Goal: Task Accomplishment & Management: Complete application form

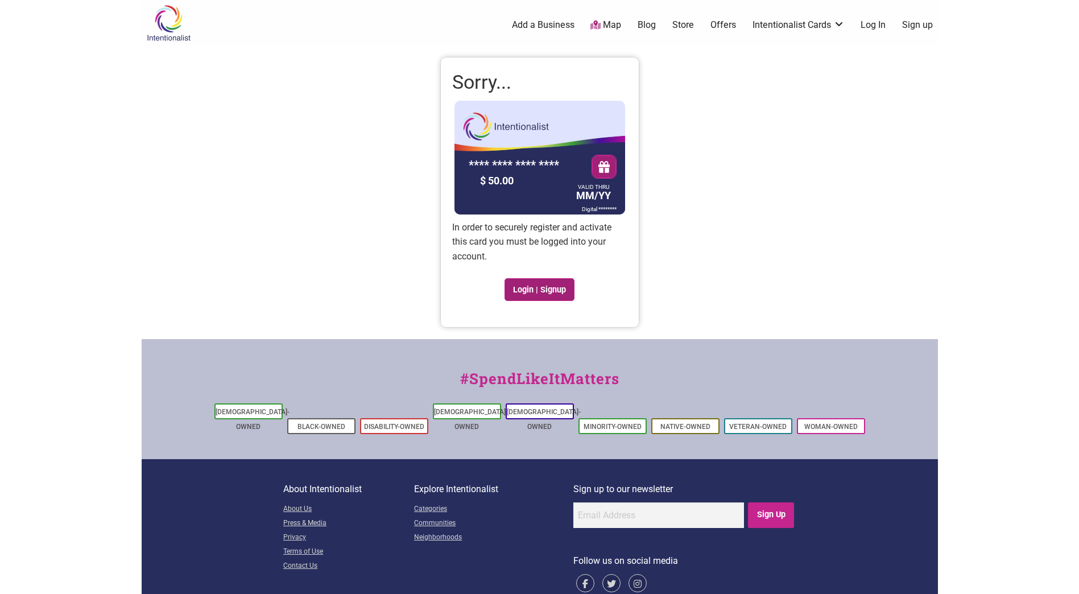
click at [550, 287] on link "Login | Signup" at bounding box center [540, 289] width 71 height 23
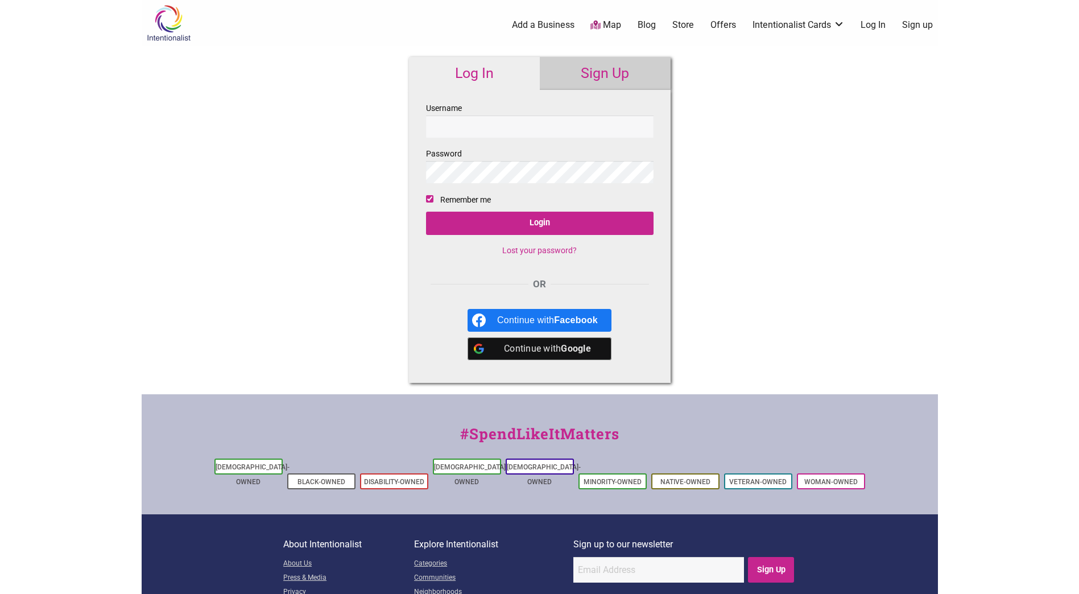
click at [563, 122] on input "Username" at bounding box center [540, 126] width 228 height 22
click at [476, 120] on input "Username" at bounding box center [540, 126] width 228 height 22
click at [596, 80] on link "Sign Up" at bounding box center [605, 73] width 131 height 33
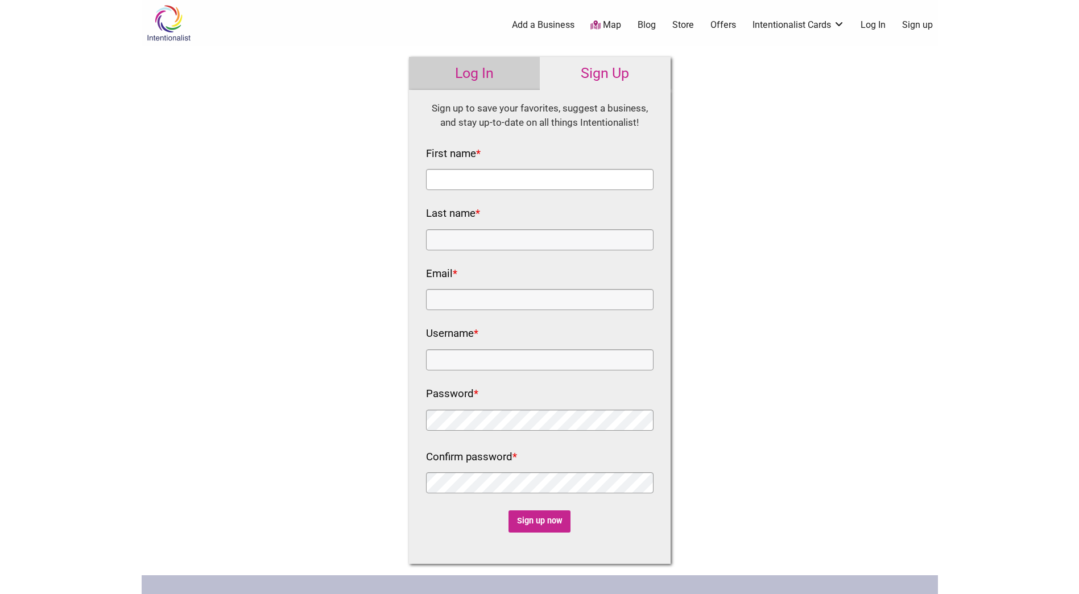
click at [537, 181] on input "First name *" at bounding box center [540, 179] width 228 height 21
type input "Curtis"
type input "Walton"
type input "curtis.walton@seattle.gov"
click at [565, 361] on input "Username *" at bounding box center [540, 359] width 228 height 21
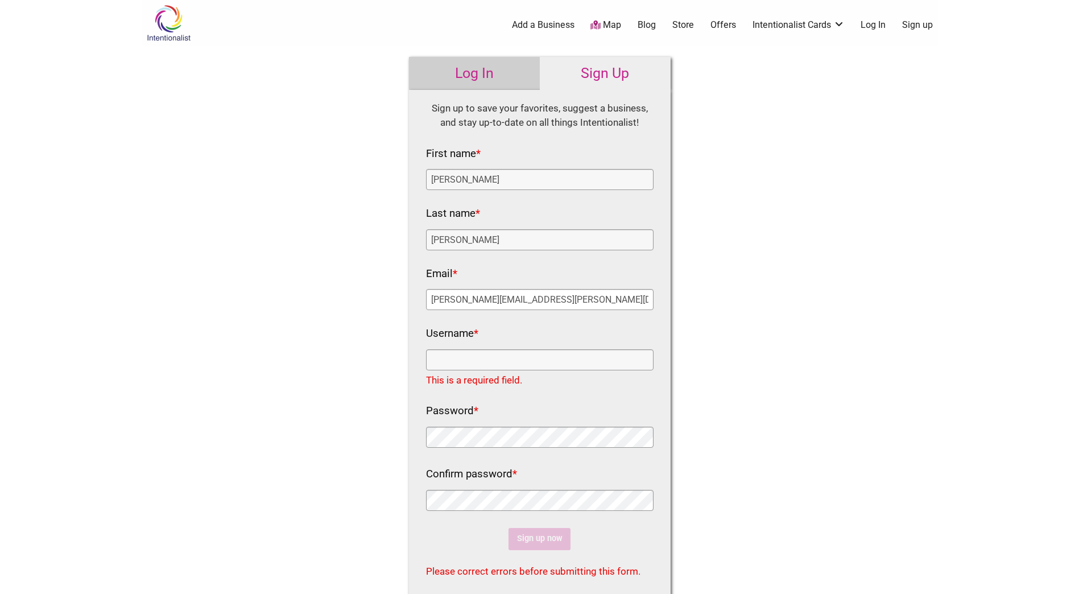
drag, startPoint x: 544, startPoint y: 295, endPoint x: 385, endPoint y: 294, distance: 159.3
click at [385, 294] on div "Intentionalist Spend like it matters 0 Add a Business Map Blog Store Offers Int…" at bounding box center [540, 446] width 797 height 893
click at [753, 302] on div "Intentionalist Spend like it matters 0 Add a Business Map Blog Store Offers Int…" at bounding box center [540, 446] width 797 height 893
click at [571, 363] on input "Username *" at bounding box center [540, 359] width 228 height 21
paste input "[PERSON_NAME][EMAIL_ADDRESS][PERSON_NAME][DOMAIN_NAME]"
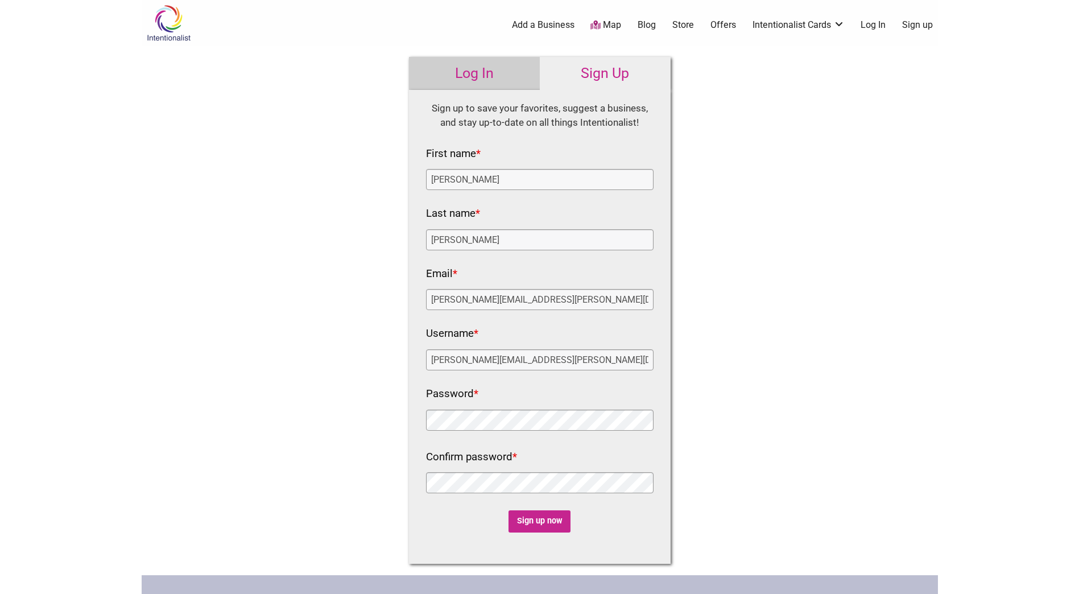
click at [683, 388] on div "Intentionalist Spend like it matters 0 Add a Business Map Blog Store Offers Int…" at bounding box center [540, 430] width 797 height 861
drag, startPoint x: 540, startPoint y: 356, endPoint x: 484, endPoint y: 368, distance: 57.5
click at [484, 368] on input "[PERSON_NAME][EMAIL_ADDRESS][PERSON_NAME][DOMAIN_NAME]" at bounding box center [540, 359] width 228 height 21
type input "[PERSON_NAME].[PERSON_NAME]"
click at [550, 520] on input "Sign up now" at bounding box center [540, 521] width 62 height 22
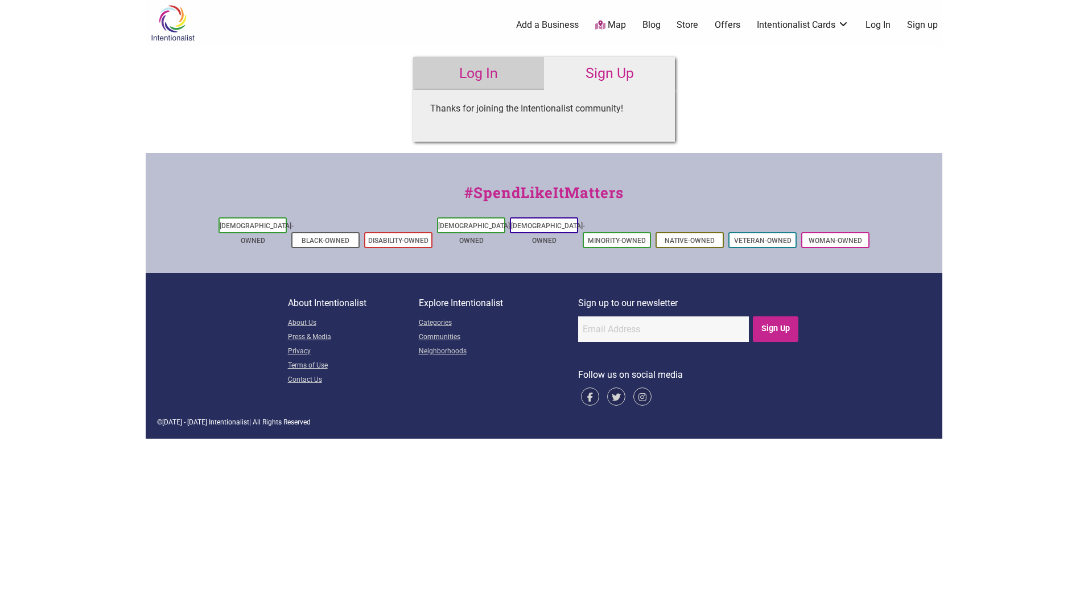
click at [502, 72] on link "Log In" at bounding box center [478, 73] width 131 height 33
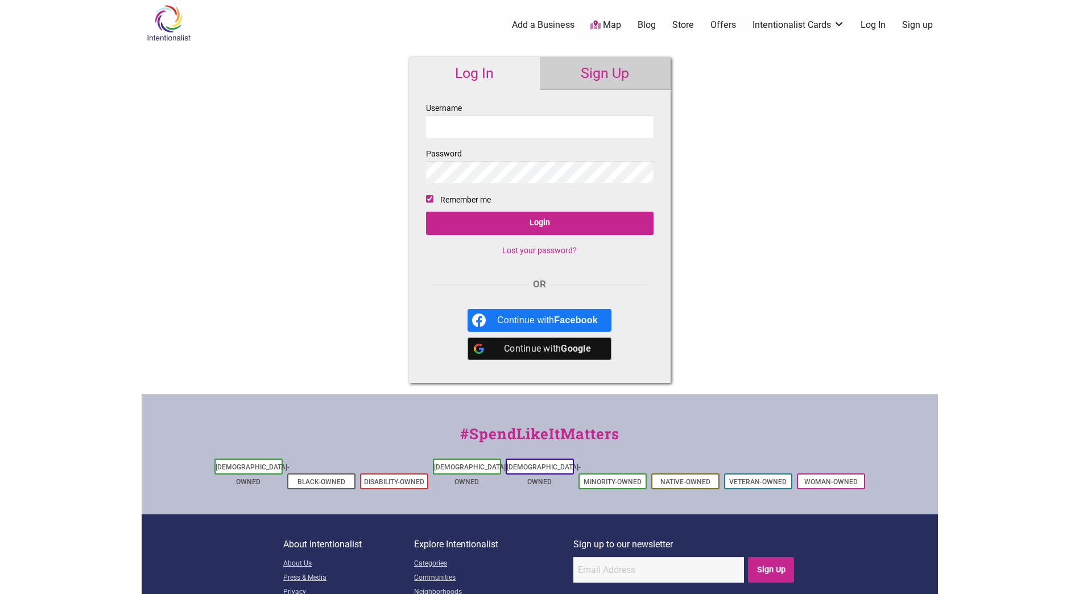
click at [507, 123] on input "Username" at bounding box center [540, 126] width 228 height 22
type input "[PERSON_NAME].[PERSON_NAME]"
click at [497, 217] on input "Login" at bounding box center [540, 223] width 228 height 23
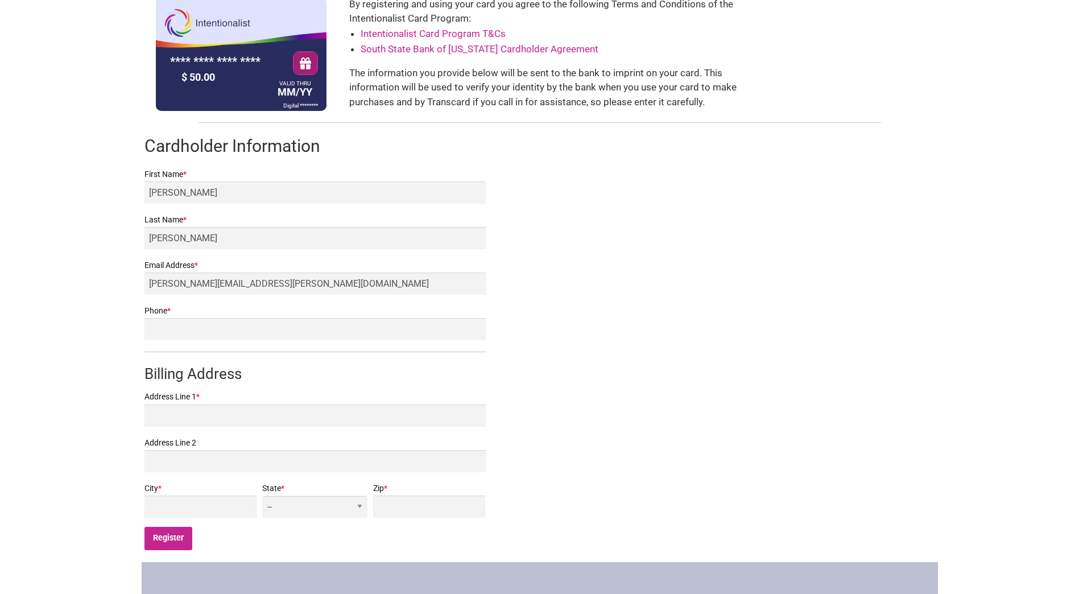
scroll to position [114, 0]
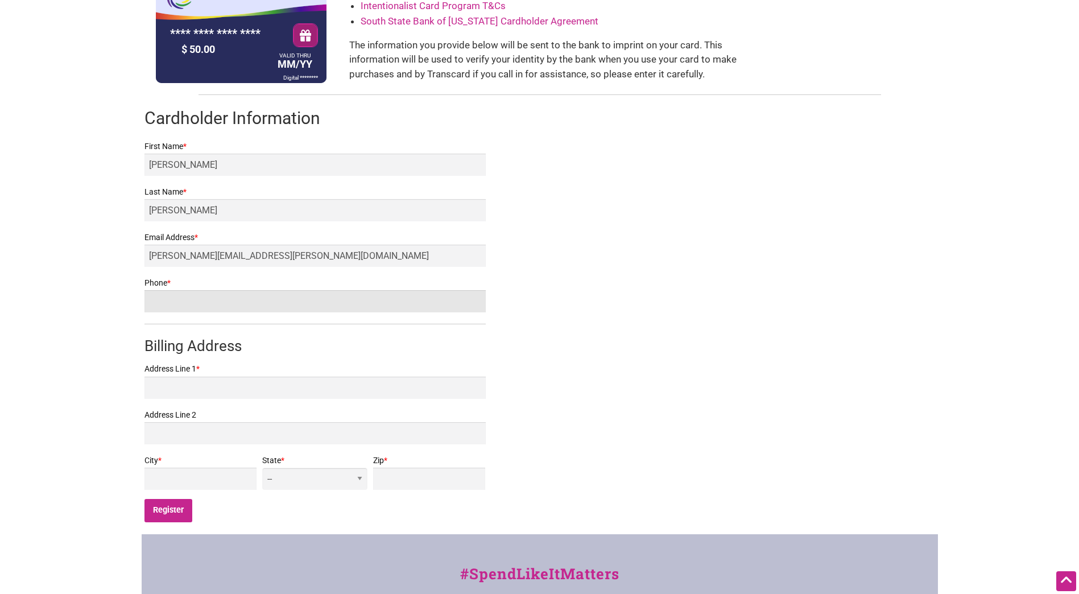
click at [345, 294] on input "Phone *" at bounding box center [315, 301] width 341 height 22
type input "4254576679"
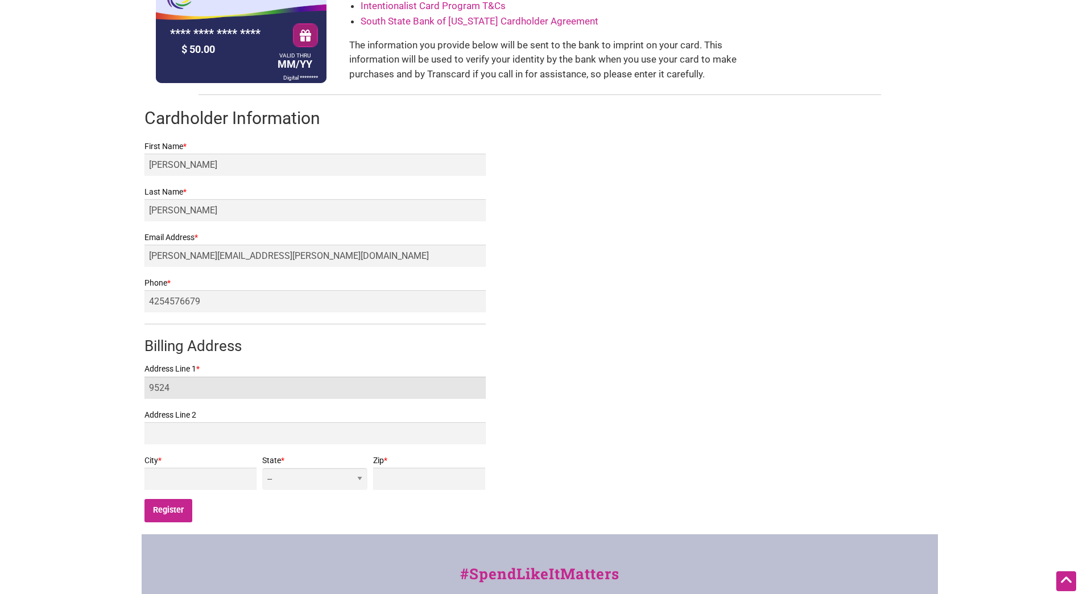
type input "[STREET_ADDRESS][PERSON_NAME]"
type input "[GEOGRAPHIC_DATA]"
select select "WA"
type input "98103"
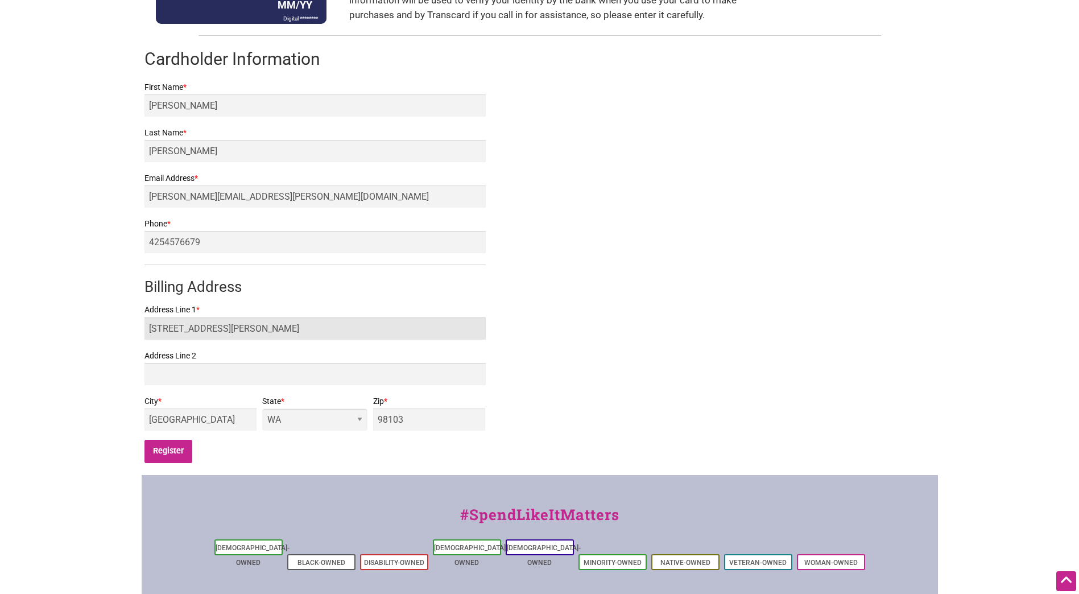
scroll to position [228, 0]
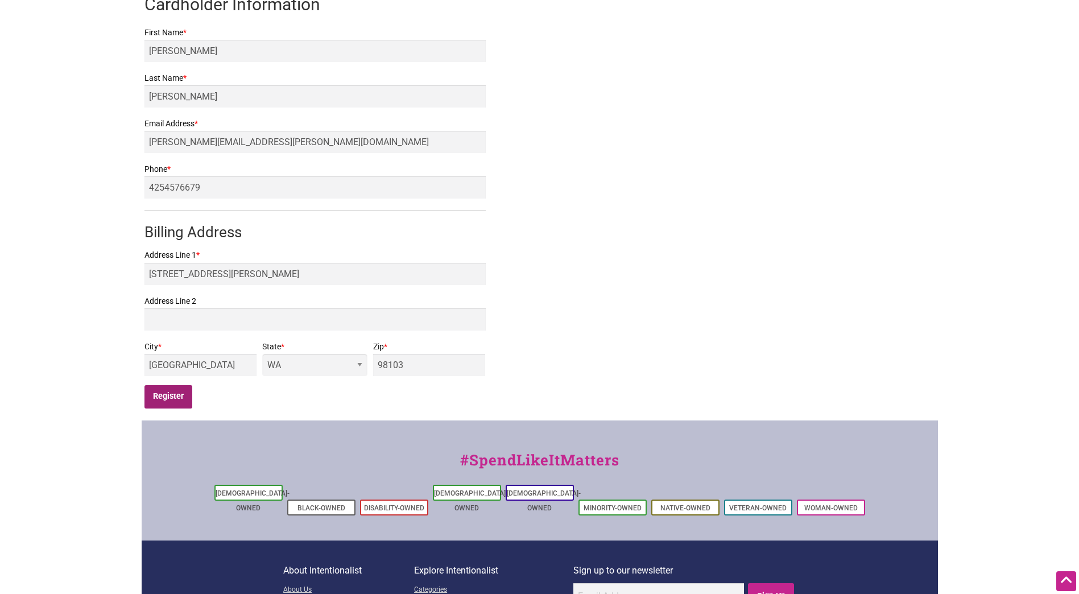
click at [171, 395] on input "Register" at bounding box center [169, 396] width 48 height 23
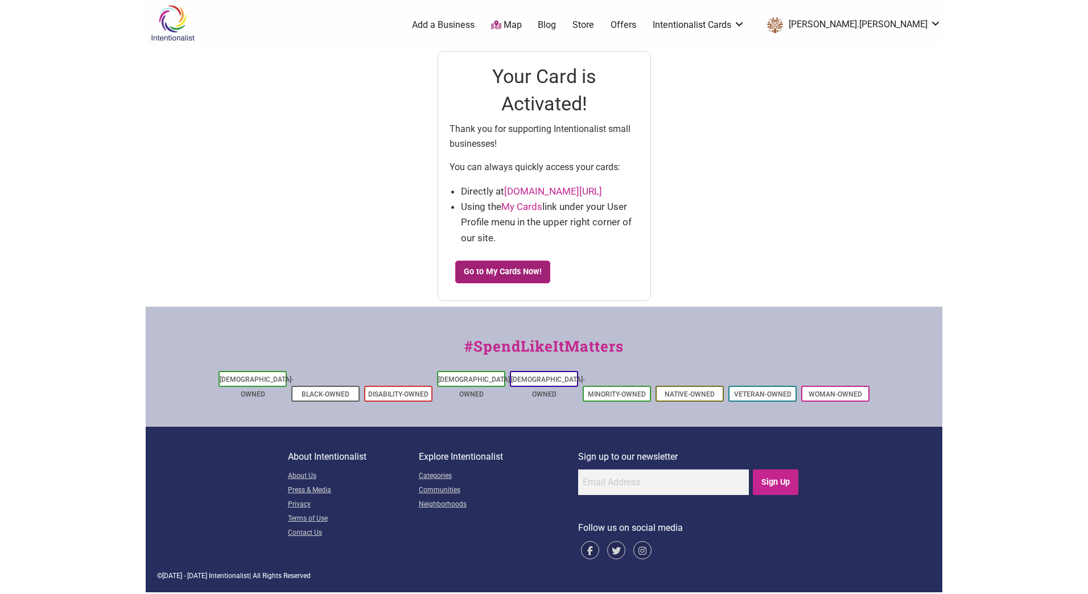
click at [526, 274] on link "Go to My Cards Now!" at bounding box center [503, 272] width 96 height 23
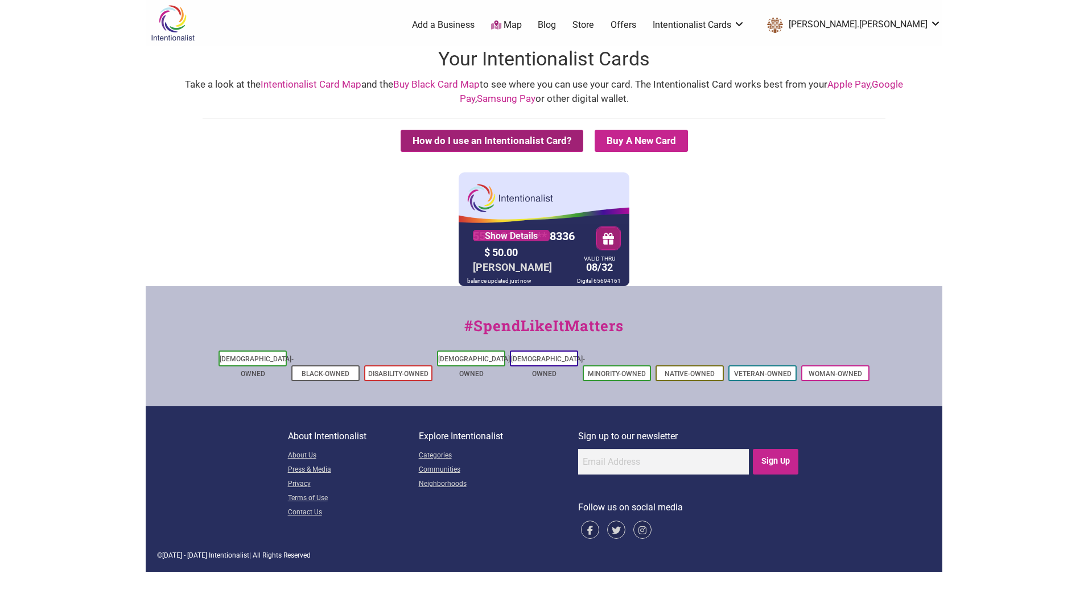
click at [506, 141] on button "How do I use an Intentionalist Card?" at bounding box center [492, 141] width 183 height 22
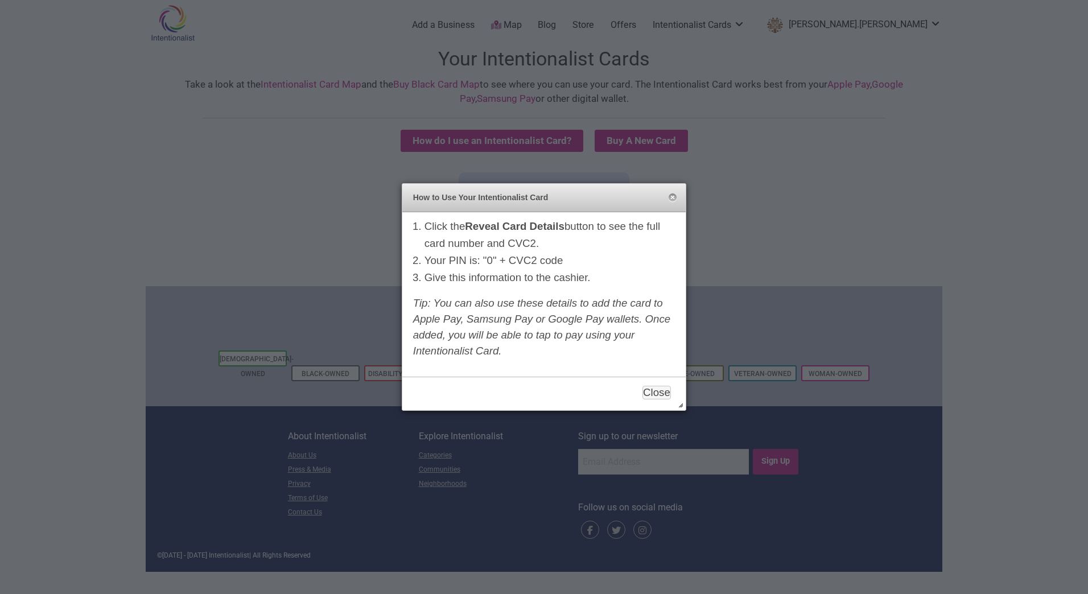
drag, startPoint x: 471, startPoint y: 229, endPoint x: 588, endPoint y: 245, distance: 117.7
click at [588, 245] on li "Click the Reveal Card Details button to see the full card number and CVC2." at bounding box center [549, 235] width 251 height 34
drag, startPoint x: 588, startPoint y: 245, endPoint x: 591, endPoint y: 258, distance: 13.4
click at [591, 258] on li "Your PIN is: "0" + CVC2 code" at bounding box center [549, 260] width 251 height 17
click at [661, 394] on button "Close" at bounding box center [656, 393] width 28 height 14
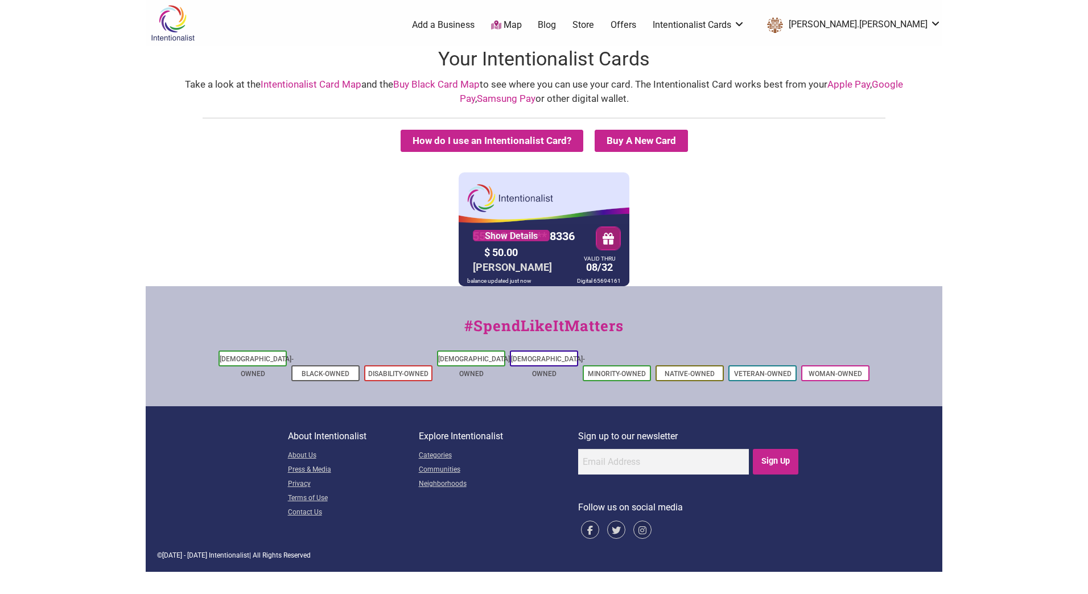
click at [597, 194] on div "5530 01** **** 8336 Show Details $ 50.00 CURTIS WALTON VALID THRU 08/32 balance…" at bounding box center [544, 229] width 171 height 114
click at [522, 26] on link "Map" at bounding box center [506, 25] width 31 height 13
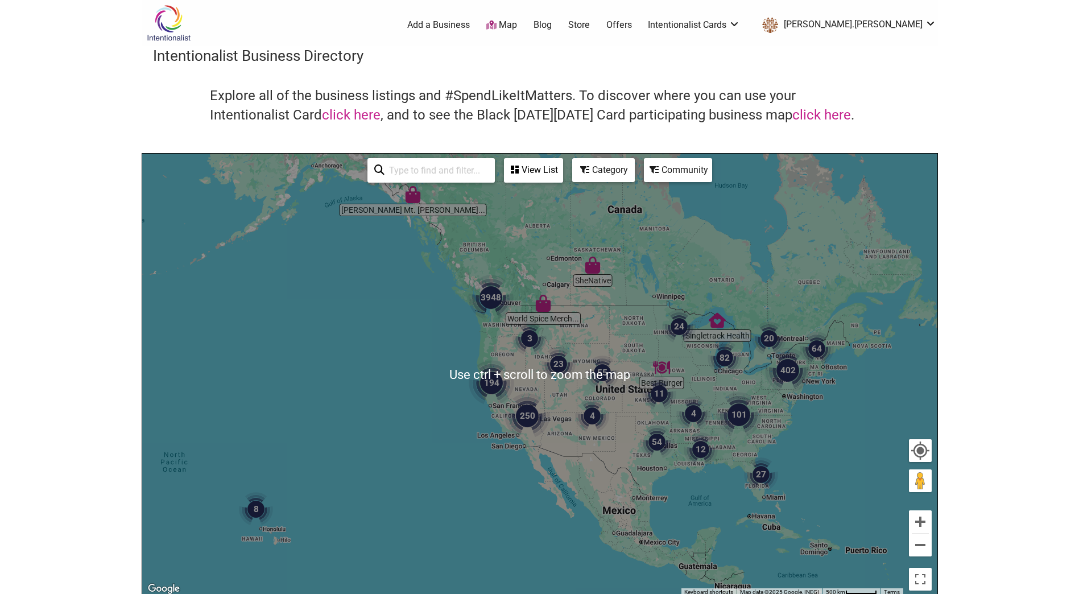
click at [490, 305] on img "3948" at bounding box center [491, 298] width 46 height 46
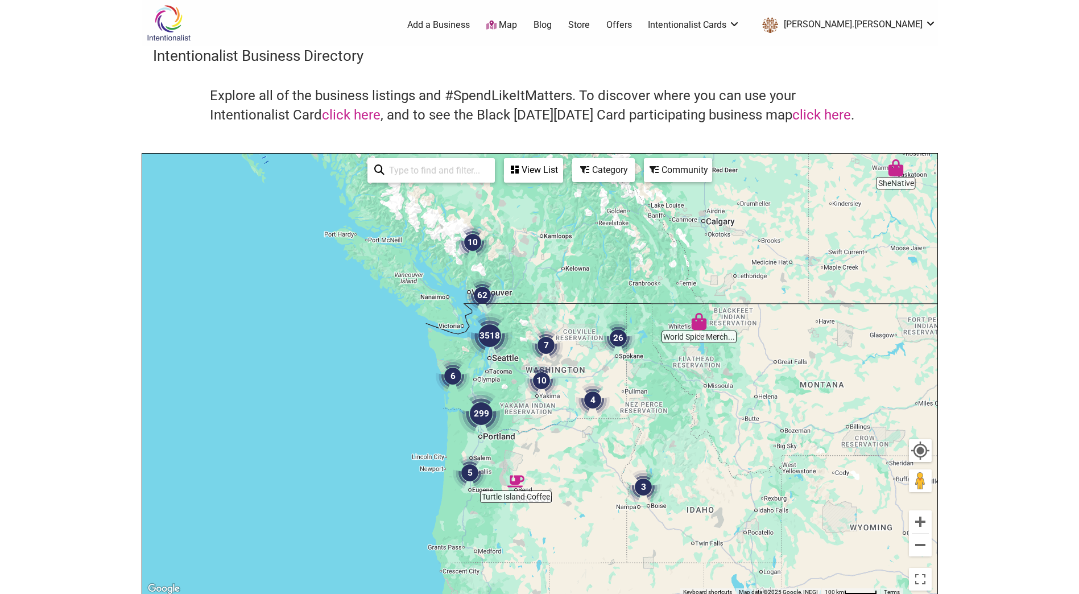
click at [494, 341] on img "3518" at bounding box center [490, 336] width 46 height 46
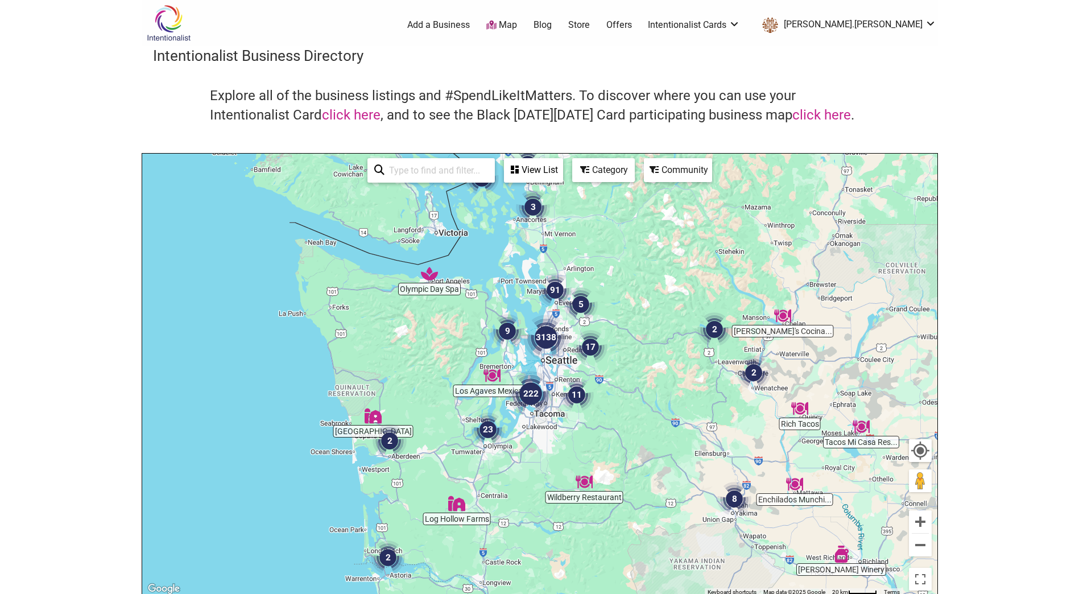
click at [546, 348] on img "3138" at bounding box center [546, 338] width 46 height 46
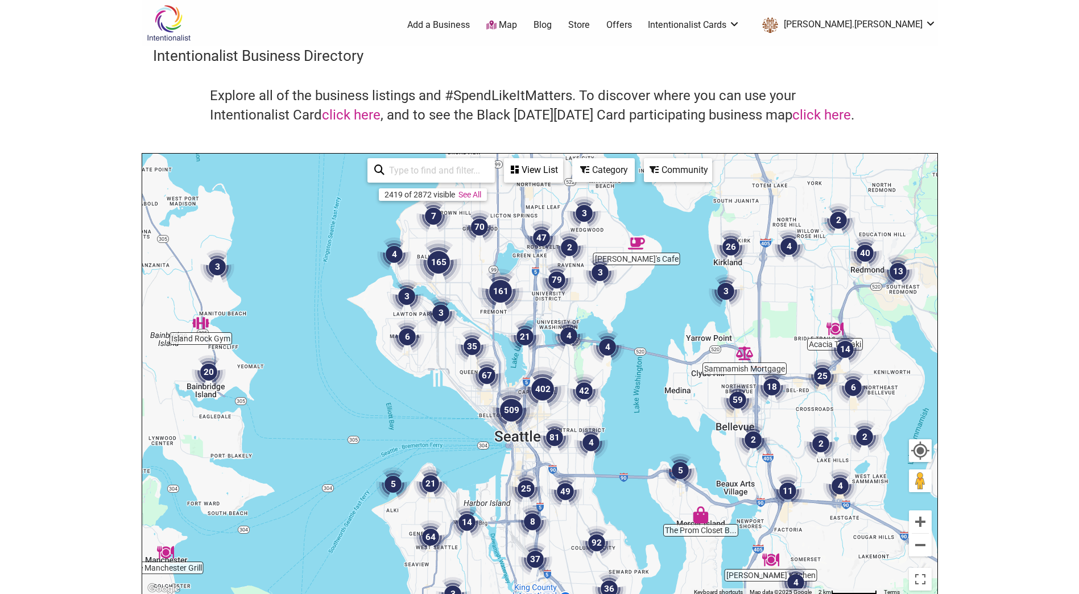
drag, startPoint x: 554, startPoint y: 306, endPoint x: 566, endPoint y: 388, distance: 83.3
click at [566, 353] on img "4" at bounding box center [569, 336] width 34 height 34
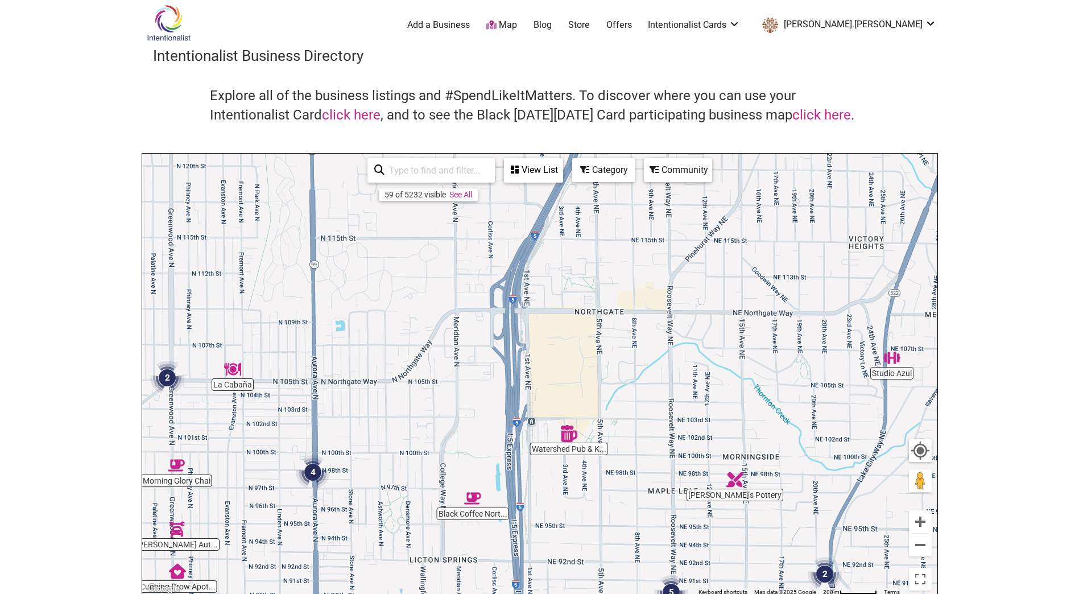
drag, startPoint x: 593, startPoint y: 204, endPoint x: 593, endPoint y: 382, distance: 177.5
click at [593, 382] on div "To navigate, press the arrow keys." at bounding box center [539, 375] width 795 height 443
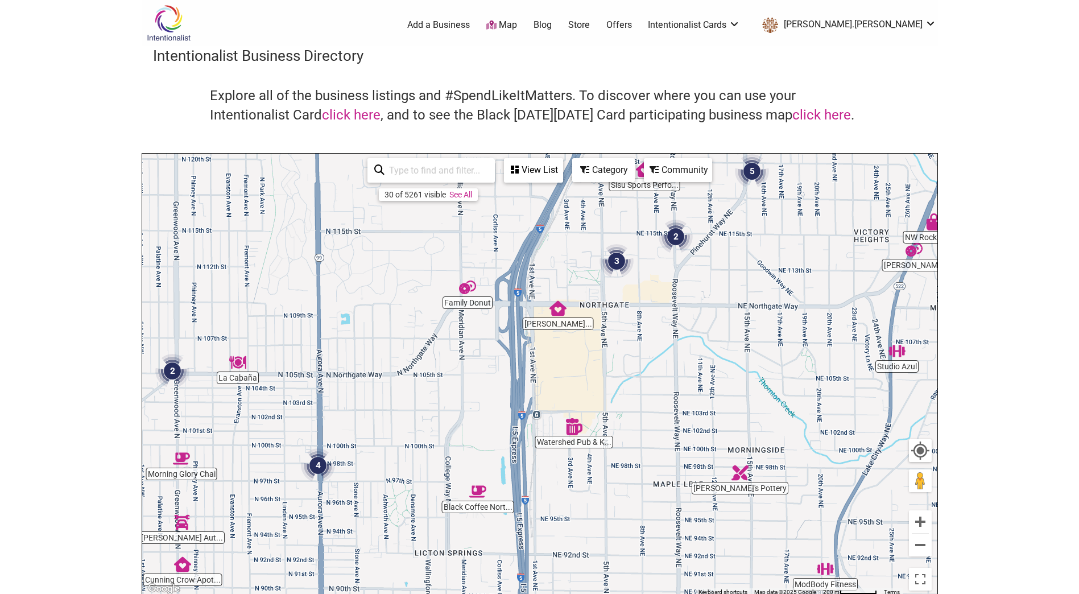
drag, startPoint x: 507, startPoint y: 405, endPoint x: 547, endPoint y: 273, distance: 137.2
click at [546, 280] on div "To navigate, press the arrow keys." at bounding box center [539, 375] width 795 height 443
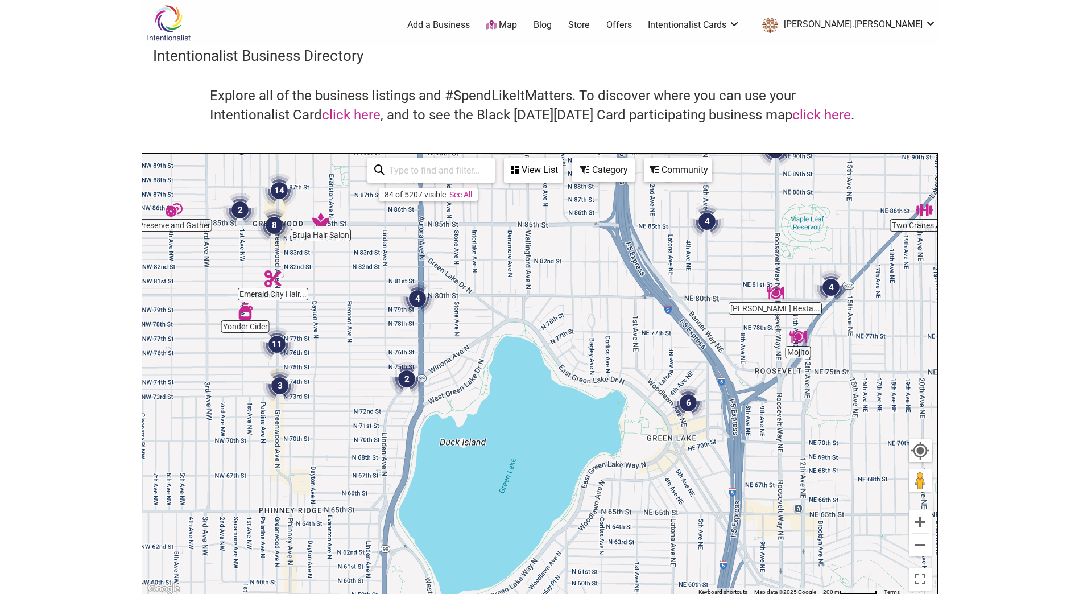
drag, startPoint x: 528, startPoint y: 328, endPoint x: 553, endPoint y: 142, distance: 187.7
click at [553, 142] on div "Intentionalist Business Directory Explore all of the business listings and #Spe…" at bounding box center [540, 321] width 797 height 551
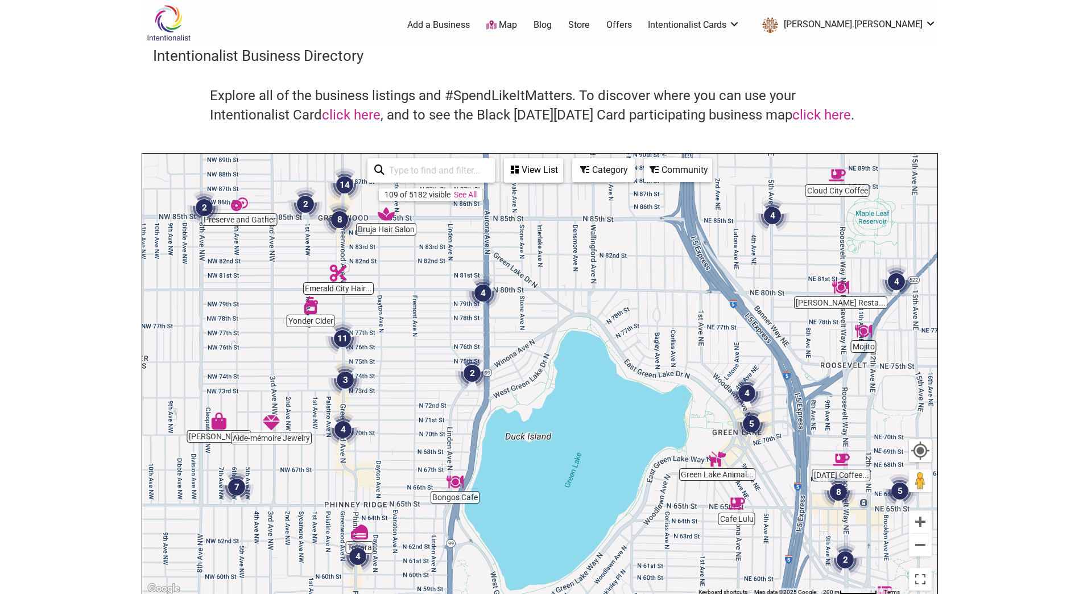
drag, startPoint x: 385, startPoint y: 269, endPoint x: 441, endPoint y: 276, distance: 56.2
click at [441, 276] on div "To navigate, press the arrow keys." at bounding box center [539, 375] width 795 height 443
